Goal: Use online tool/utility: Utilize a website feature to perform a specific function

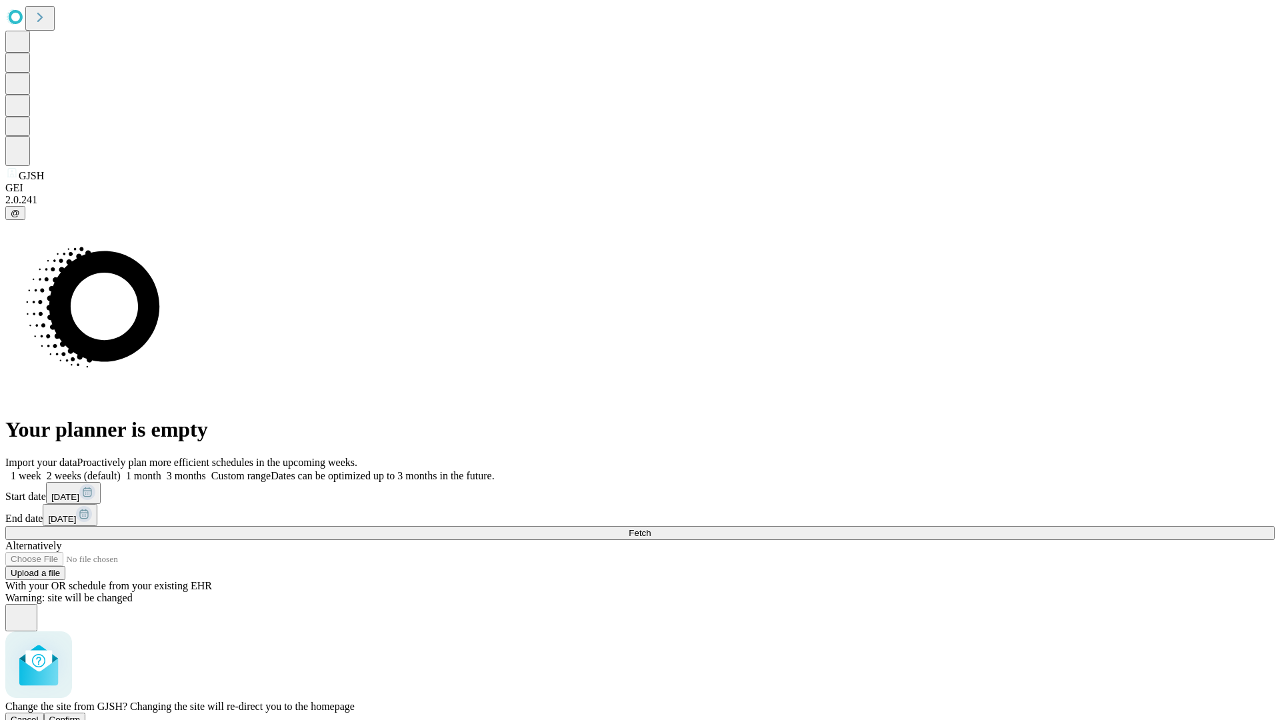
click at [81, 715] on span "Confirm" at bounding box center [64, 720] width 31 height 10
click at [121, 470] on label "2 weeks (default)" at bounding box center [80, 475] width 79 height 11
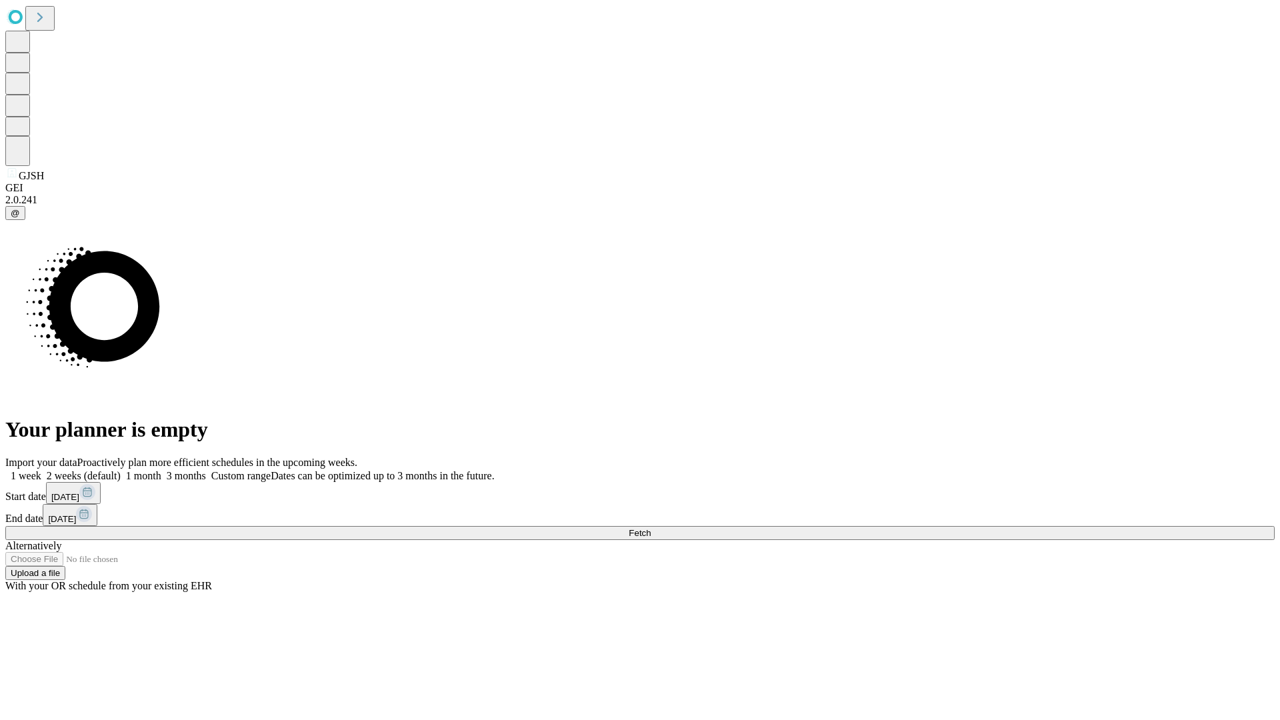
click at [651, 528] on span "Fetch" at bounding box center [640, 533] width 22 height 10
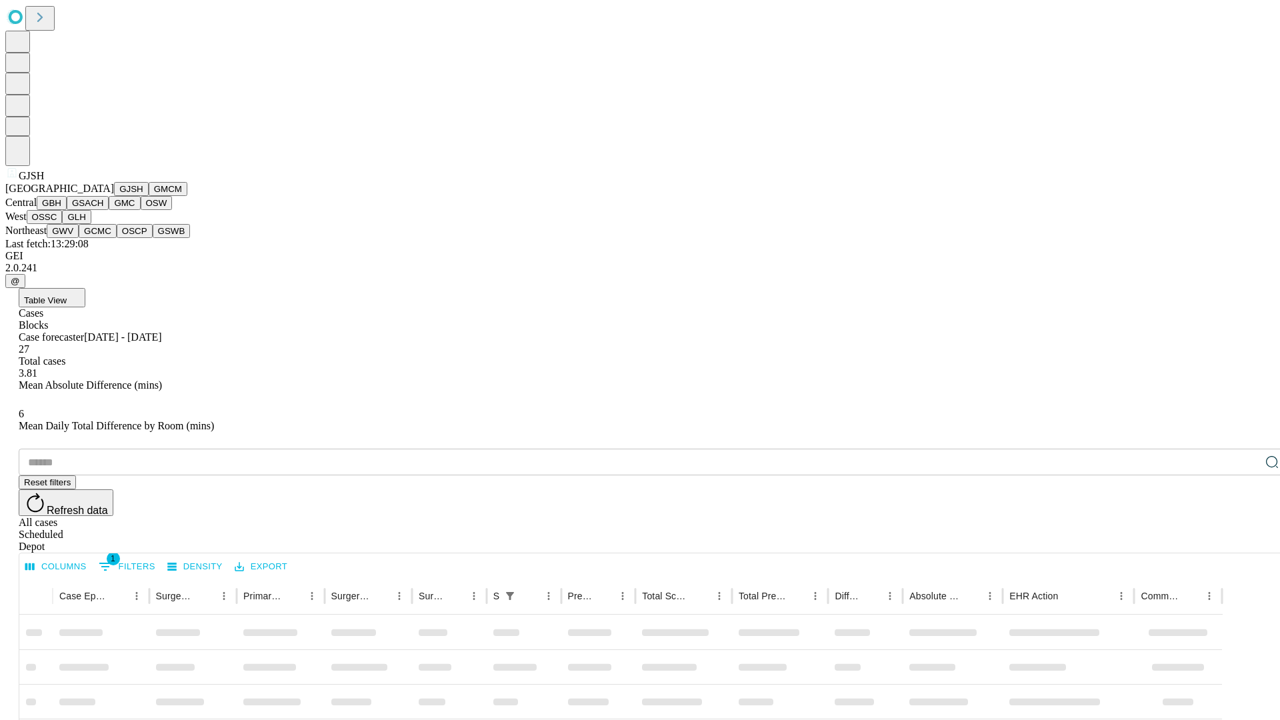
click at [149, 196] on button "GMCM" at bounding box center [168, 189] width 39 height 14
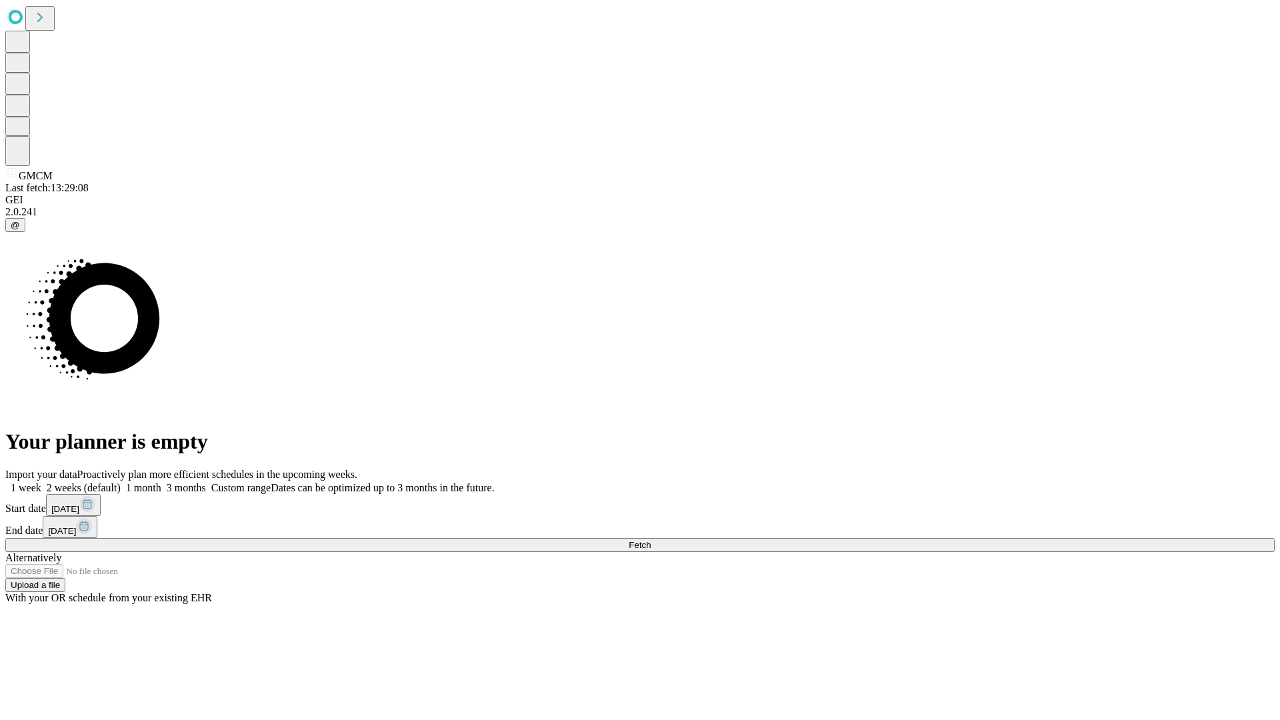
click at [121, 482] on label "2 weeks (default)" at bounding box center [80, 487] width 79 height 11
click at [651, 540] on span "Fetch" at bounding box center [640, 545] width 22 height 10
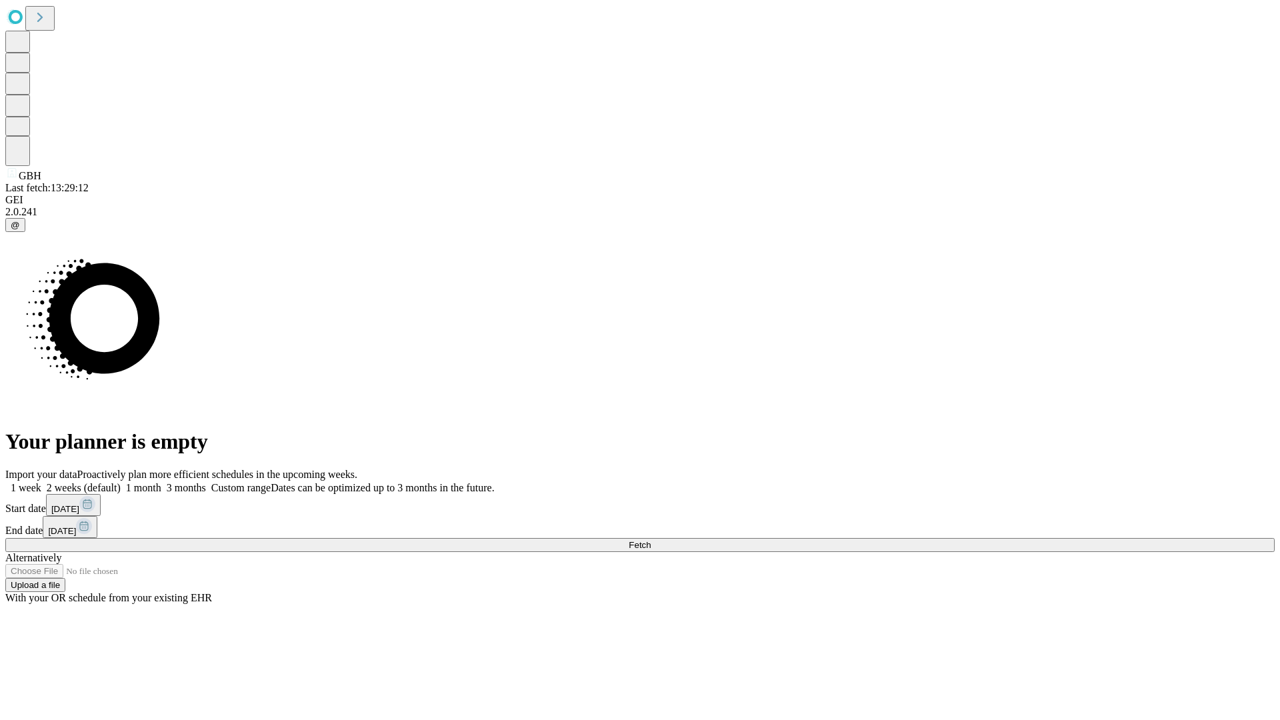
click at [651, 540] on span "Fetch" at bounding box center [640, 545] width 22 height 10
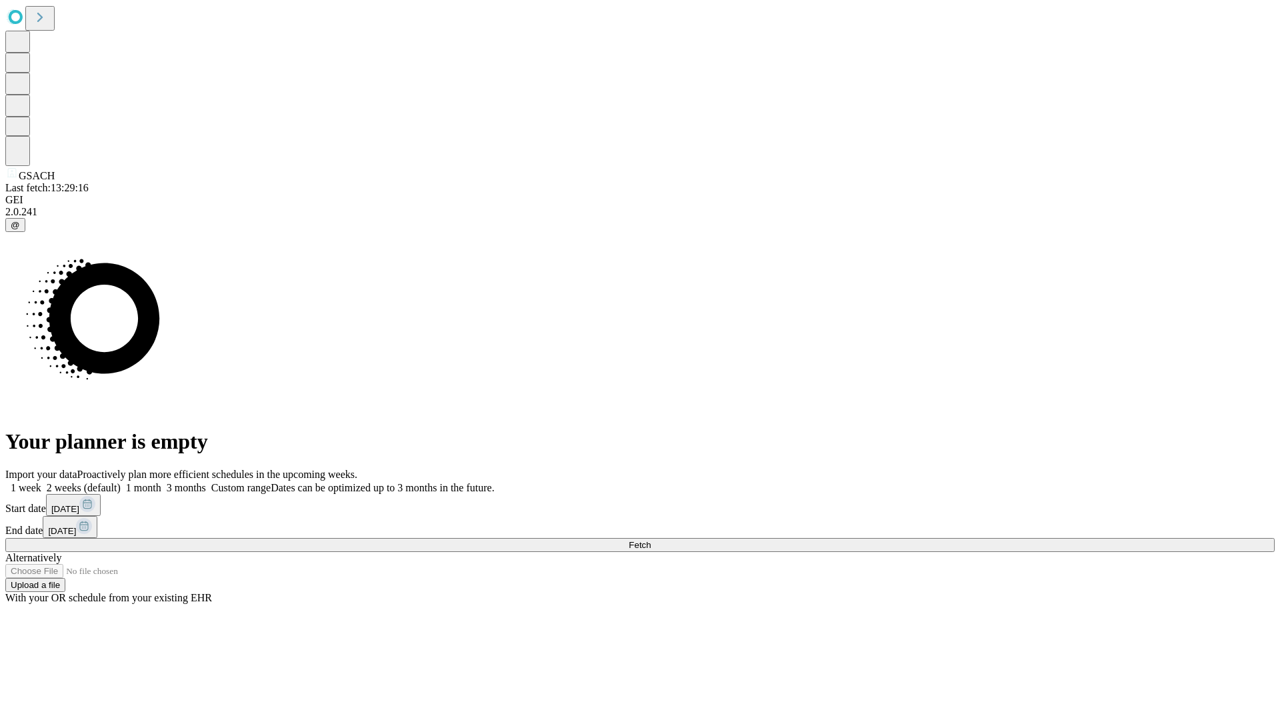
click at [121, 482] on label "2 weeks (default)" at bounding box center [80, 487] width 79 height 11
click at [651, 540] on span "Fetch" at bounding box center [640, 545] width 22 height 10
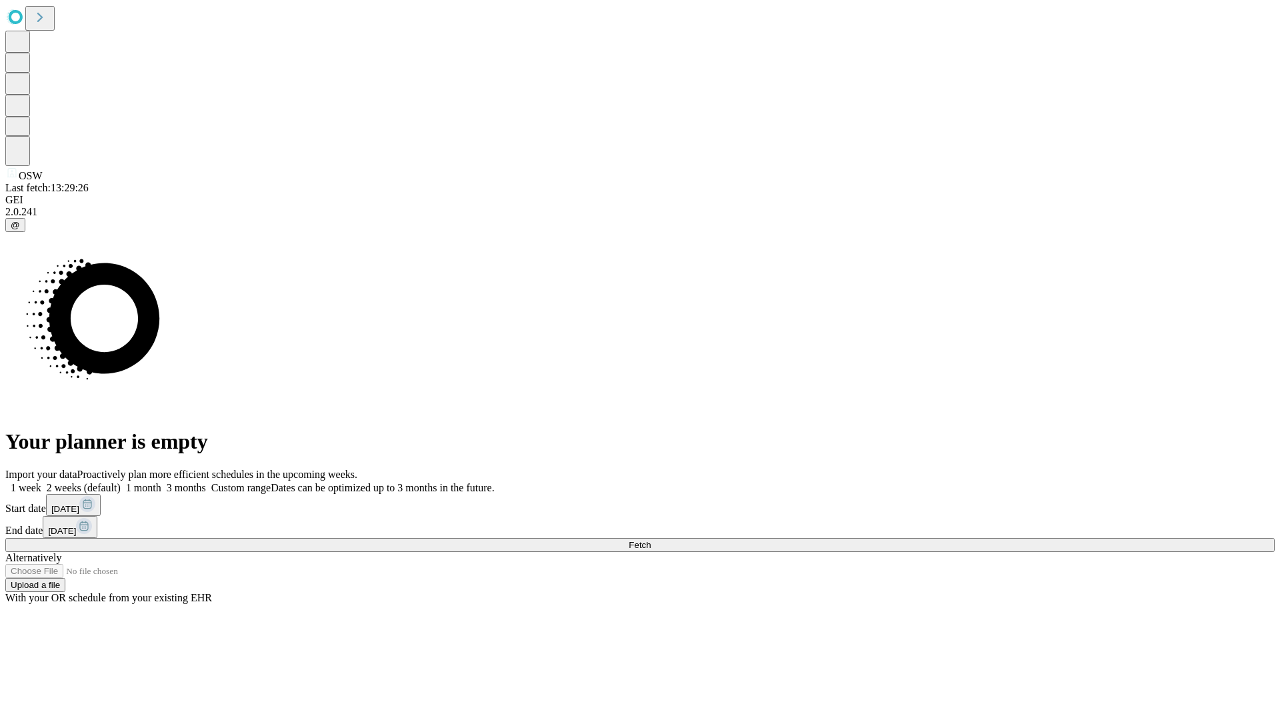
click at [121, 482] on label "2 weeks (default)" at bounding box center [80, 487] width 79 height 11
click at [651, 540] on span "Fetch" at bounding box center [640, 545] width 22 height 10
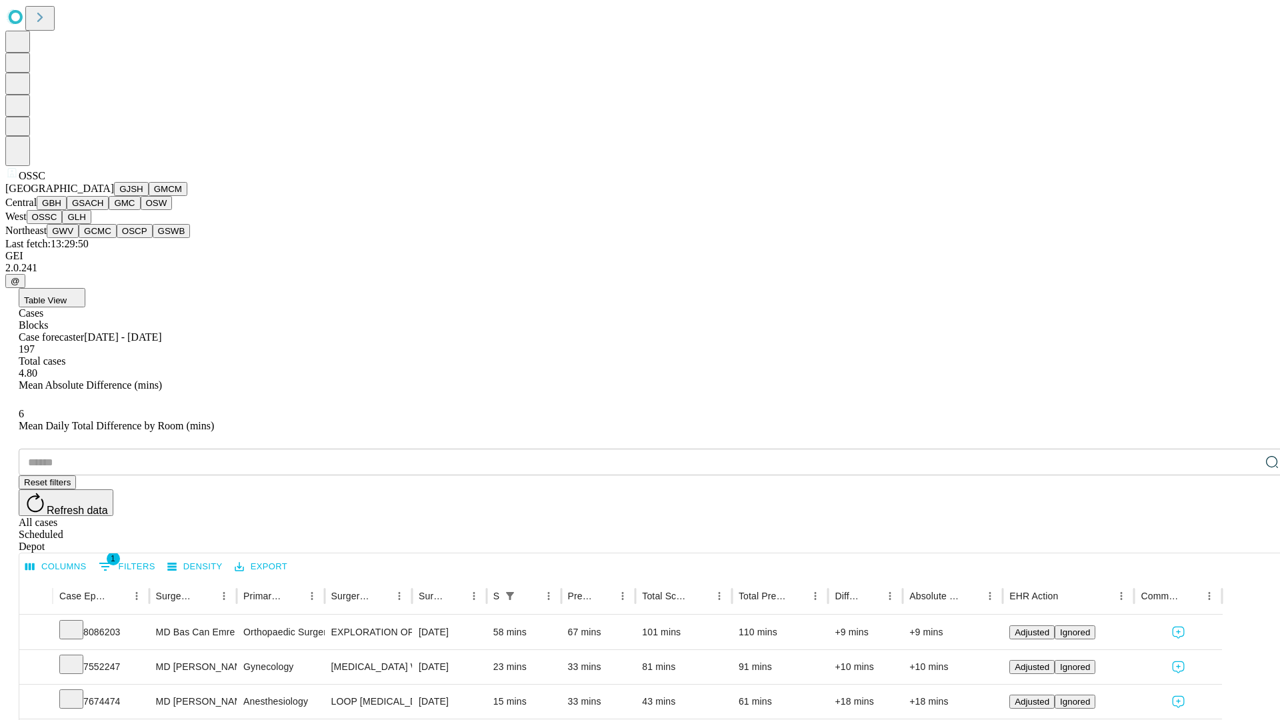
click at [91, 224] on button "GLH" at bounding box center [76, 217] width 29 height 14
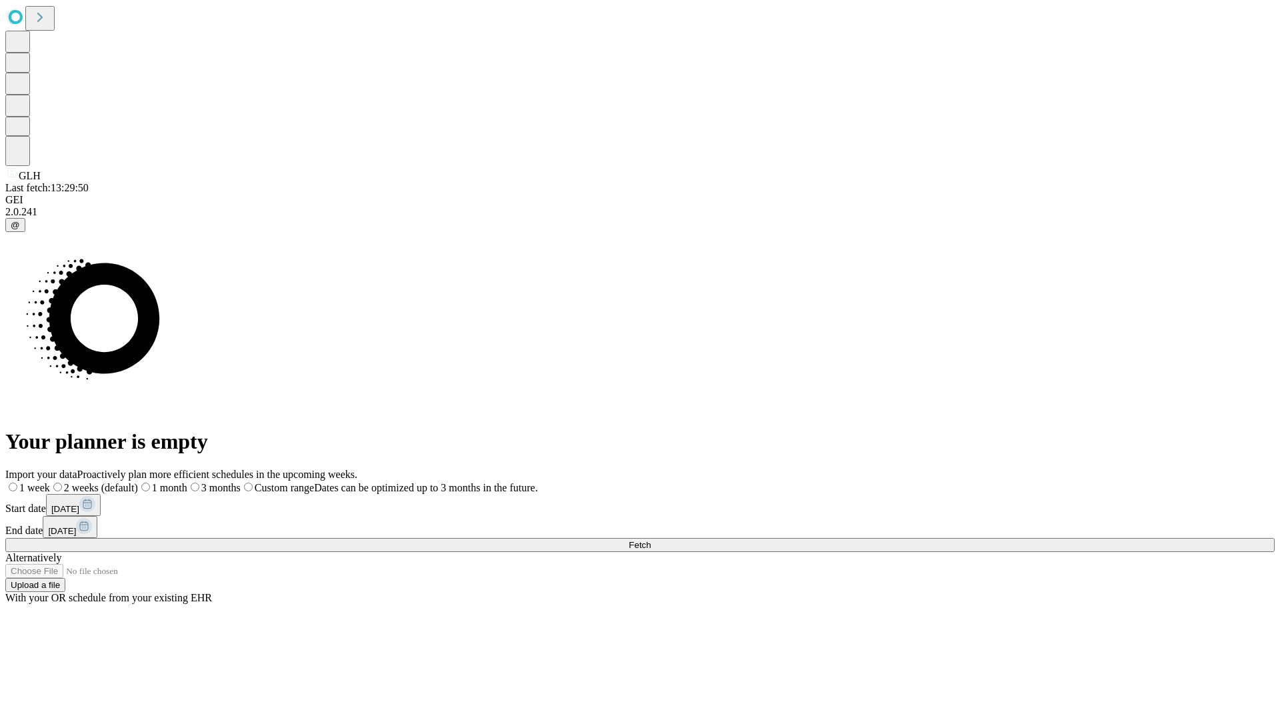
click at [138, 482] on label "2 weeks (default)" at bounding box center [94, 487] width 88 height 11
click at [651, 540] on span "Fetch" at bounding box center [640, 545] width 22 height 10
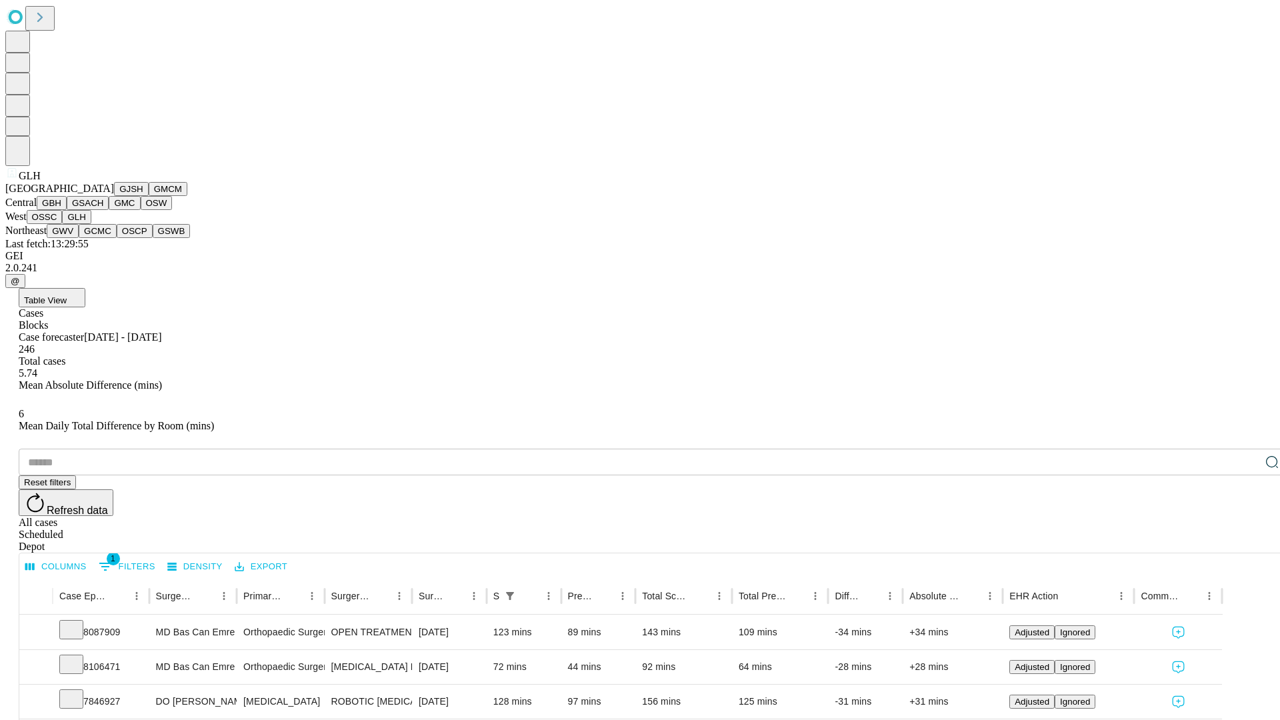
click at [79, 238] on button "GWV" at bounding box center [63, 231] width 32 height 14
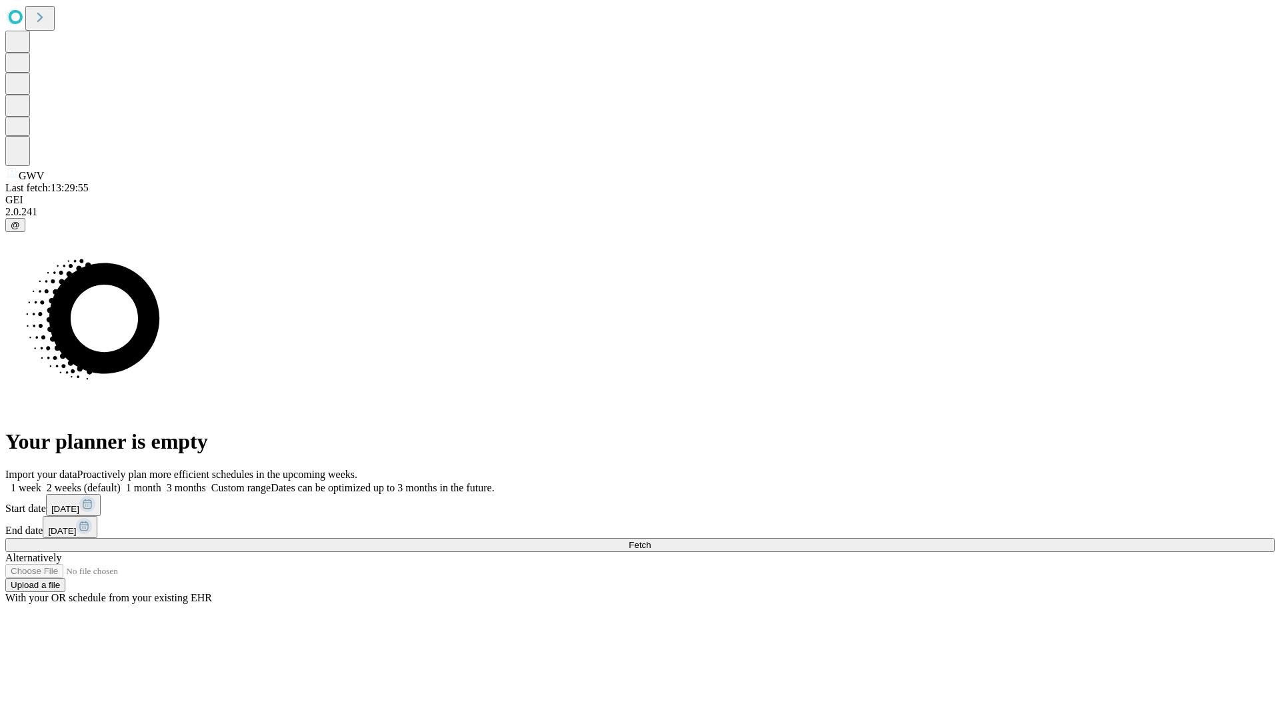
click at [121, 482] on label "2 weeks (default)" at bounding box center [80, 487] width 79 height 11
click at [651, 540] on span "Fetch" at bounding box center [640, 545] width 22 height 10
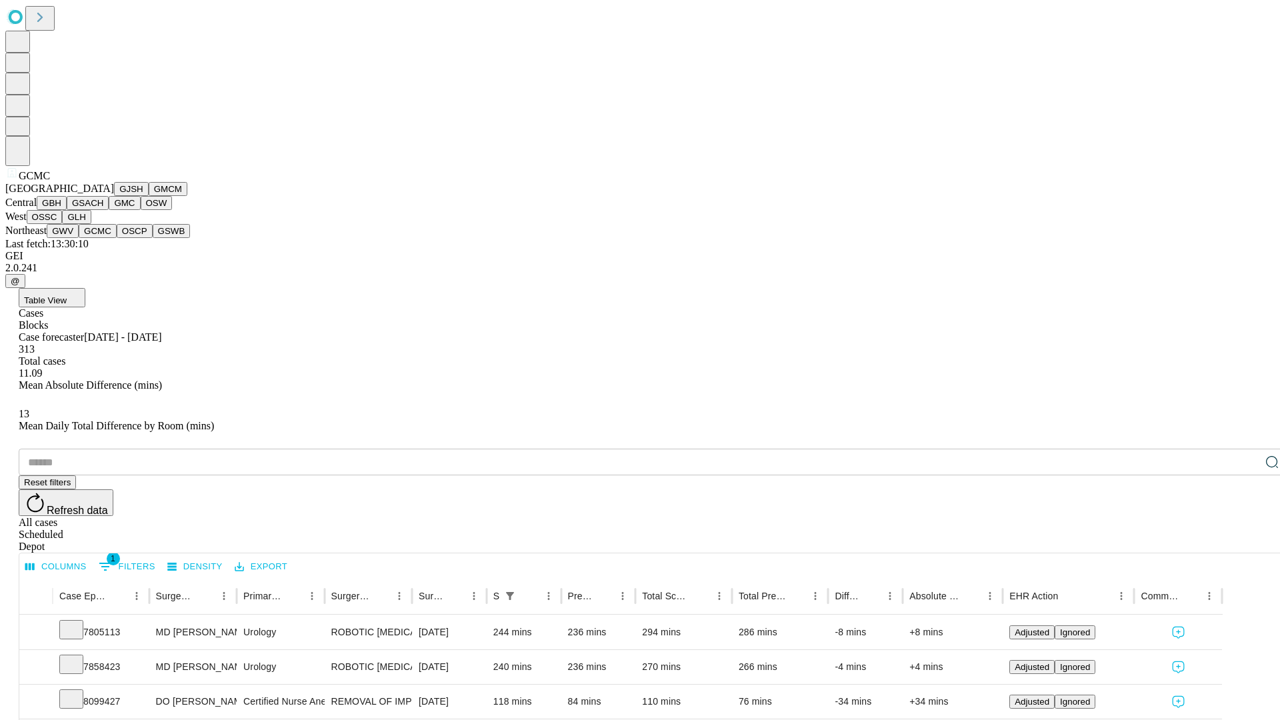
click at [117, 238] on button "OSCP" at bounding box center [135, 231] width 36 height 14
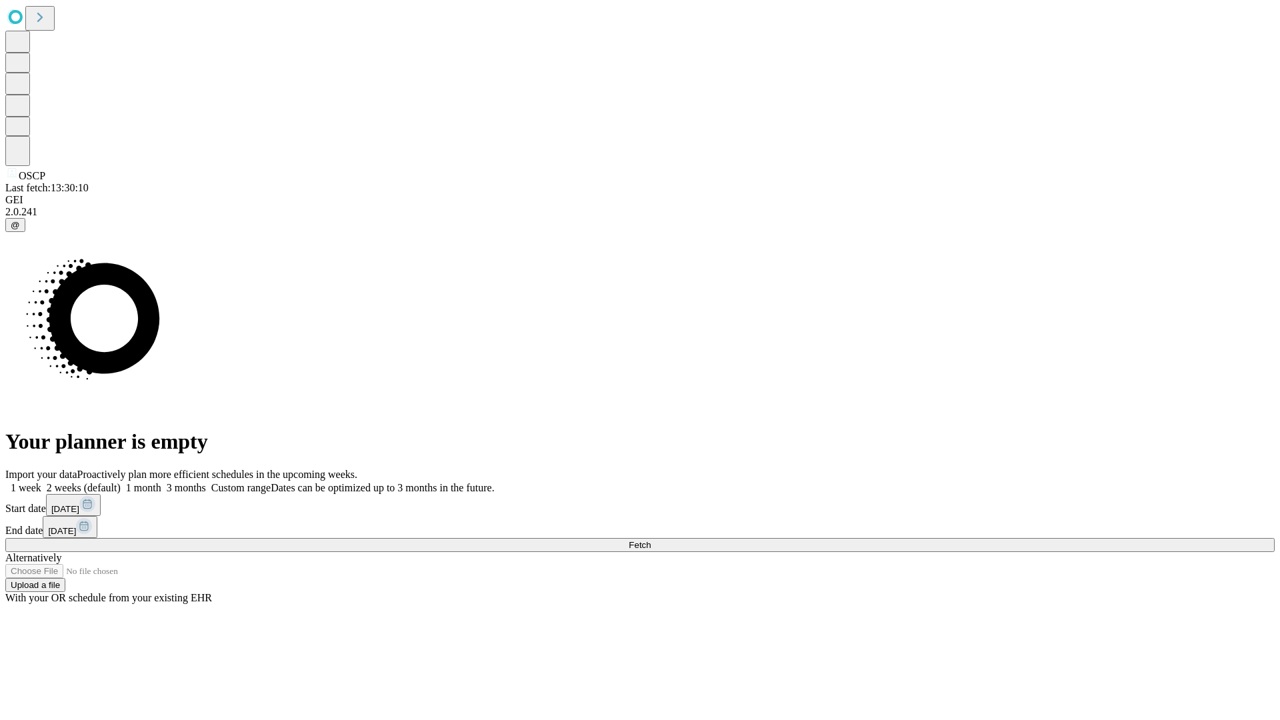
click at [651, 540] on span "Fetch" at bounding box center [640, 545] width 22 height 10
